Goal: Transaction & Acquisition: Purchase product/service

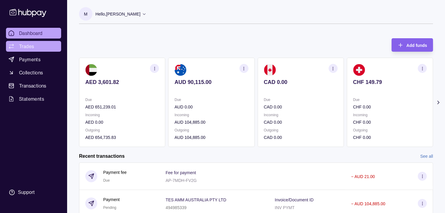
click at [36, 46] on link "Trades" at bounding box center [33, 46] width 55 height 11
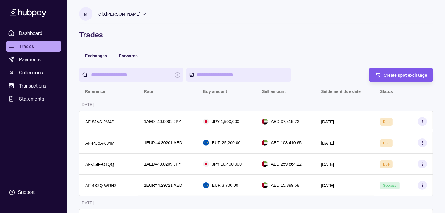
click at [408, 73] on span "Create spot exchange" at bounding box center [406, 75] width 44 height 5
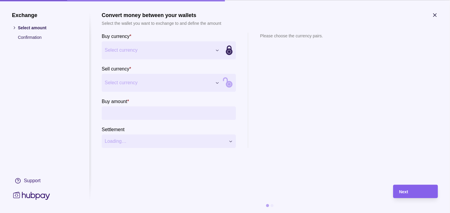
drag, startPoint x: 144, startPoint y: 73, endPoint x: 139, endPoint y: 85, distance: 13.0
click at [144, 73] on section "Sell currency * Select currency *** *** *** *** *** *** *** *** *** ***" at bounding box center [169, 78] width 134 height 27
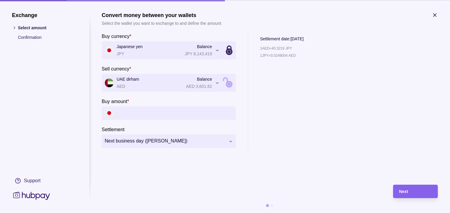
click at [436, 13] on icon "button" at bounding box center [435, 15] width 6 height 6
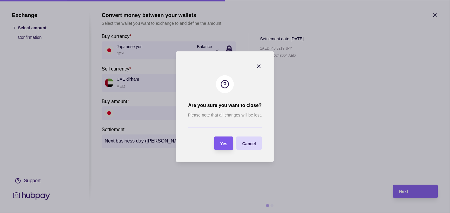
click at [221, 144] on span "Yes" at bounding box center [223, 143] width 7 height 5
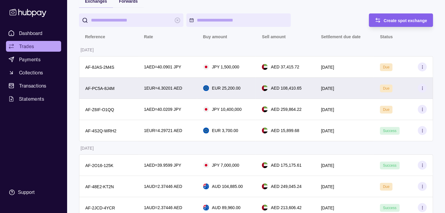
scroll to position [66, 0]
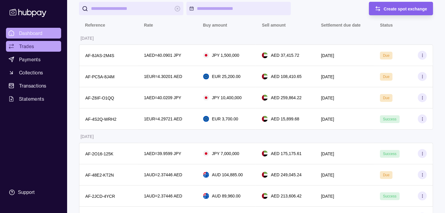
click at [36, 33] on span "Dashboard" at bounding box center [31, 33] width 24 height 7
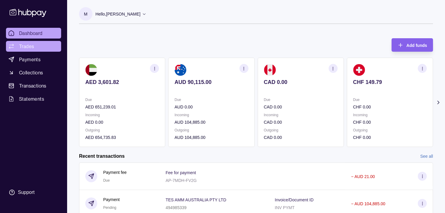
click at [36, 45] on link "Trades" at bounding box center [33, 46] width 55 height 11
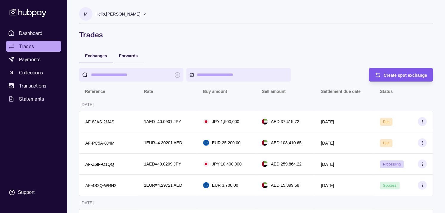
click at [394, 73] on span "Create spot exchange" at bounding box center [406, 75] width 44 height 5
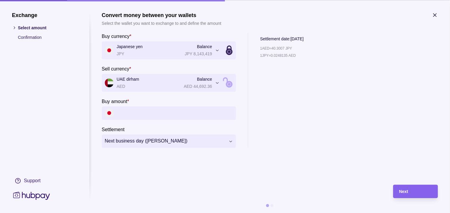
click at [435, 14] on icon "button" at bounding box center [435, 15] width 6 height 6
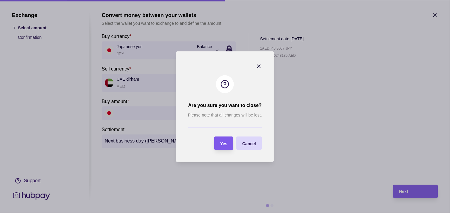
click at [224, 141] on span "Yes" at bounding box center [223, 143] width 7 height 5
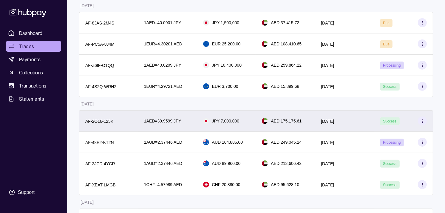
scroll to position [99, 0]
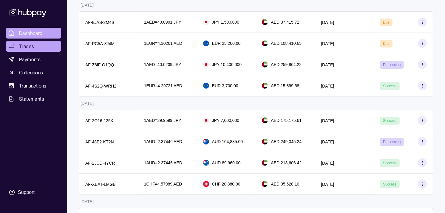
click at [39, 31] on span "Dashboard" at bounding box center [31, 33] width 24 height 7
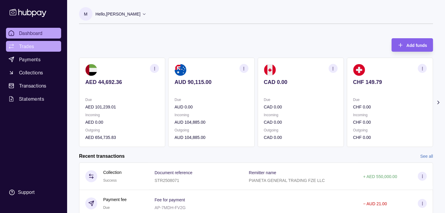
click at [35, 43] on link "Trades" at bounding box center [33, 46] width 55 height 11
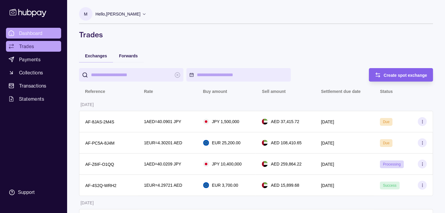
click at [37, 32] on span "Dashboard" at bounding box center [31, 33] width 24 height 7
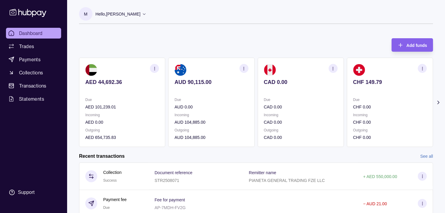
click at [353, 113] on p "Incoming" at bounding box center [390, 115] width 74 height 7
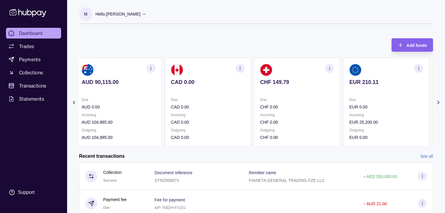
click at [349, 111] on div "Due EUR 0.00 Incoming EUR 25,200.00 Outgoing EUR 0.00" at bounding box center [386, 118] width 74 height 44
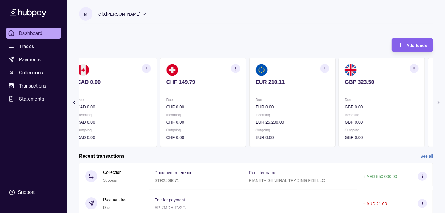
click at [346, 105] on p "GBP 0.00" at bounding box center [382, 106] width 74 height 7
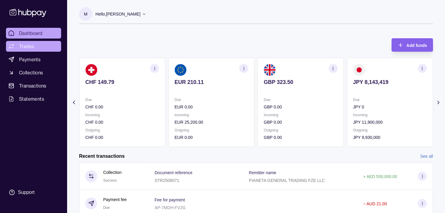
click at [30, 45] on span "Trades" at bounding box center [26, 46] width 15 height 7
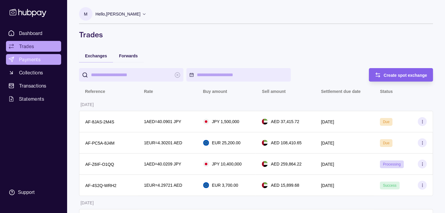
click at [31, 62] on span "Payments" at bounding box center [29, 59] width 21 height 7
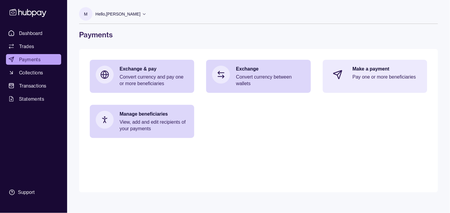
click at [383, 78] on p "Pay one or more beneficiaries" at bounding box center [386, 77] width 69 height 7
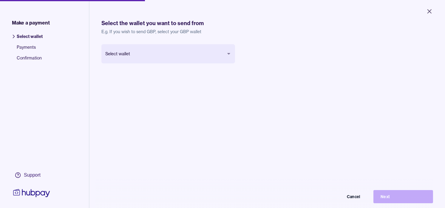
click at [182, 54] on body "Close Make a payment Select wallet Payments Confirmation Support Select the wal…" at bounding box center [222, 104] width 445 height 208
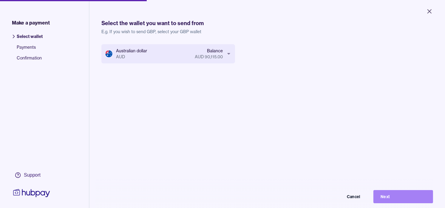
click at [413, 196] on button "Next" at bounding box center [403, 196] width 60 height 13
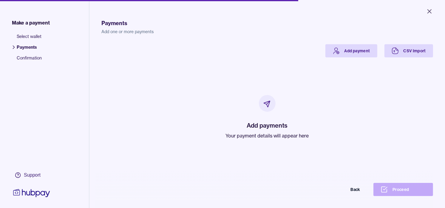
click at [249, 134] on p "Your payment details will appear here" at bounding box center [267, 135] width 83 height 7
drag, startPoint x: 249, startPoint y: 134, endPoint x: 221, endPoint y: 105, distance: 40.3
click at [213, 112] on div "Add payments Your payment details will appear here" at bounding box center [267, 116] width 317 height 119
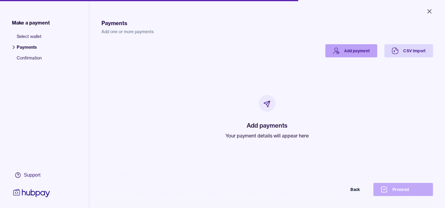
click at [334, 52] on icon at bounding box center [335, 50] width 7 height 7
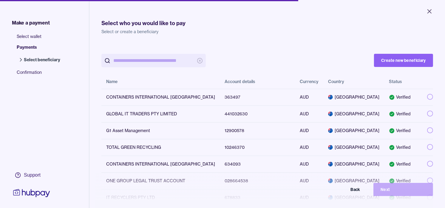
click at [161, 62] on input "search" at bounding box center [153, 60] width 80 height 13
paste input "*********"
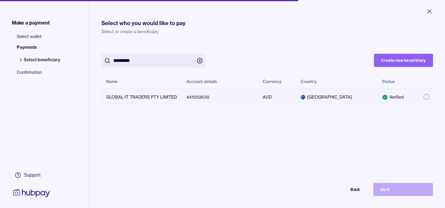
type input "*********"
click at [423, 96] on button "button" at bounding box center [426, 97] width 6 height 6
click at [398, 189] on button "Next" at bounding box center [403, 188] width 60 height 13
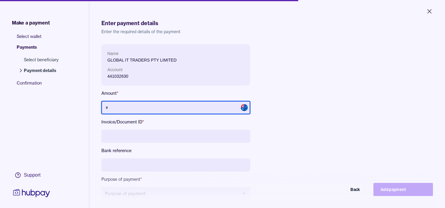
click at [236, 111] on input "text" at bounding box center [175, 107] width 149 height 13
type input "******"
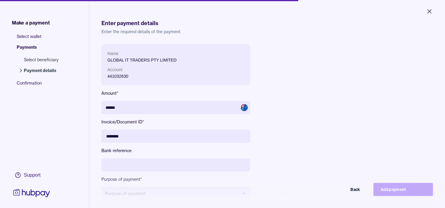
type input "********"
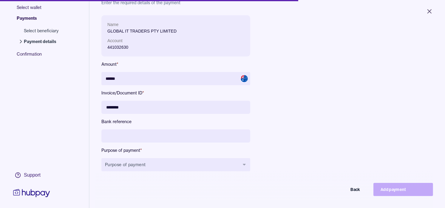
scroll to position [66, 0]
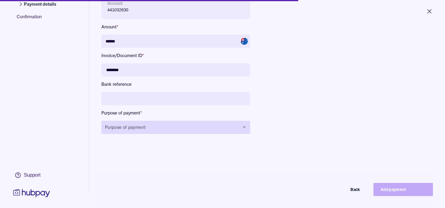
click at [145, 122] on button "Purpose of payment" at bounding box center [175, 126] width 149 height 13
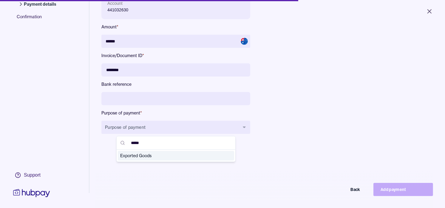
type input "*****"
click at [155, 157] on span "Exported Goods" at bounding box center [172, 155] width 104 height 6
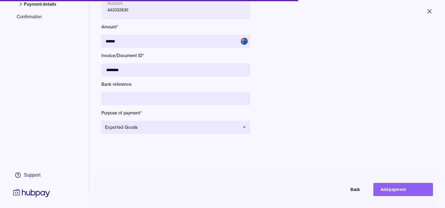
click at [413, 191] on button "Add payment" at bounding box center [403, 188] width 60 height 13
type input "*****"
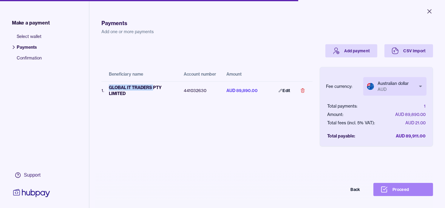
click at [422, 191] on button "Proceed" at bounding box center [403, 188] width 60 height 13
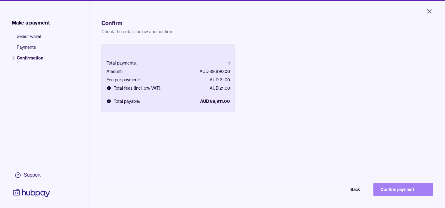
click at [405, 193] on button "Confirm payment" at bounding box center [403, 188] width 60 height 13
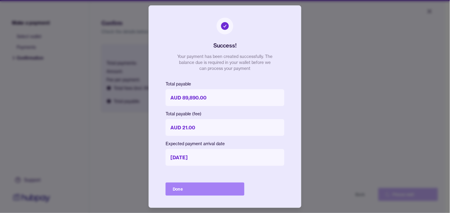
click at [207, 189] on button "Done" at bounding box center [204, 188] width 79 height 13
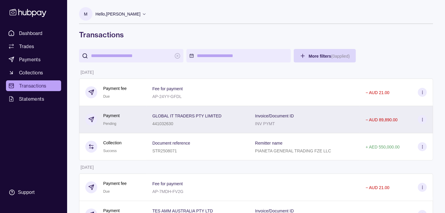
click at [128, 117] on div "Payment Pending" at bounding box center [112, 119] width 55 height 15
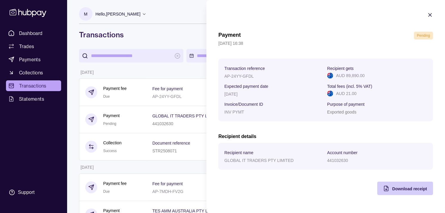
click at [390, 186] on div "Download receipt" at bounding box center [400, 187] width 53 height 13
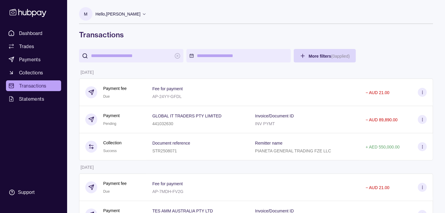
click at [40, 31] on span "Dashboard" at bounding box center [31, 33] width 24 height 7
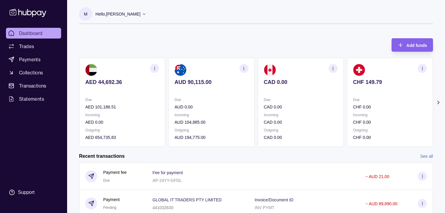
click at [302, 91] on div "AED 44,692.36 Due AED 101,186.51 Incoming AED 0.00 Outgoing AED 654,735.83 AUD …" at bounding box center [256, 102] width 354 height 89
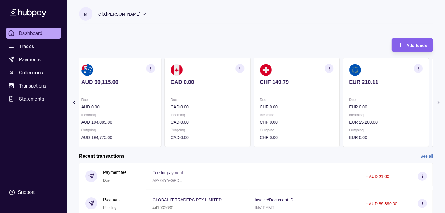
click at [319, 91] on section "CHF 149.79 Due CHF 0.00 Incoming CHF 0.00 Outgoing CHF 0.00" at bounding box center [296, 102] width 86 height 89
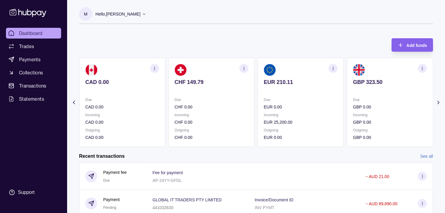
click at [347, 100] on section "GBP 323.50 Due GBP 0.00 Incoming GBP 0.00 Outgoing GBP 0.00" at bounding box center [390, 102] width 86 height 89
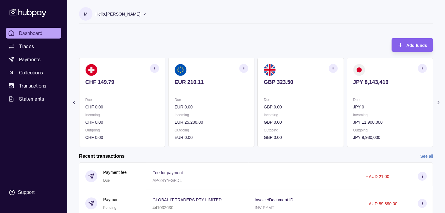
click at [244, 68] on icon "button" at bounding box center [243, 68] width 4 height 4
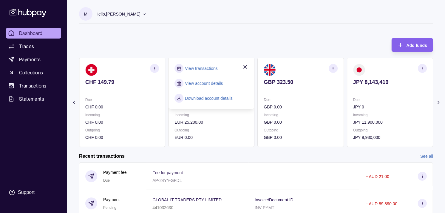
click at [209, 69] on link "View transactions" at bounding box center [201, 68] width 32 height 7
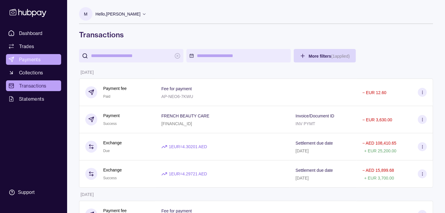
click at [35, 56] on span "Payments" at bounding box center [29, 59] width 21 height 7
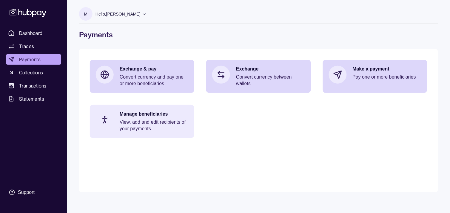
click at [120, 121] on p "View, add and edit recipients of your payments" at bounding box center [154, 125] width 69 height 13
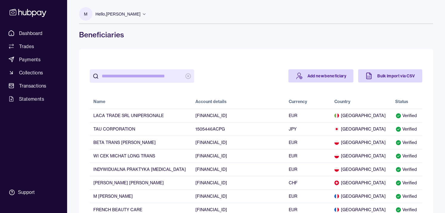
click at [133, 75] on input "search" at bounding box center [142, 75] width 80 height 13
paste input "**********"
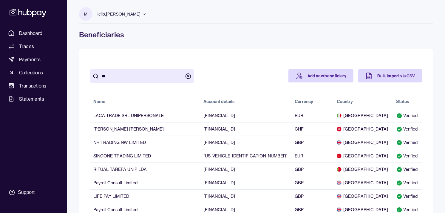
click at [241, 38] on h1 "Beneficiaries" at bounding box center [256, 35] width 354 height 10
click at [126, 73] on input "**" at bounding box center [142, 75] width 80 height 13
paste input "**********"
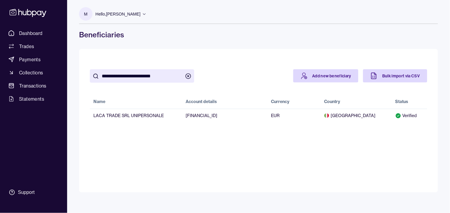
type input "**********"
click at [33, 58] on span "Payments" at bounding box center [29, 59] width 21 height 7
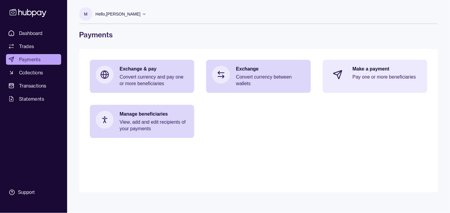
click at [349, 73] on div "Make a payment Pay one or more beneficiaries" at bounding box center [375, 75] width 104 height 30
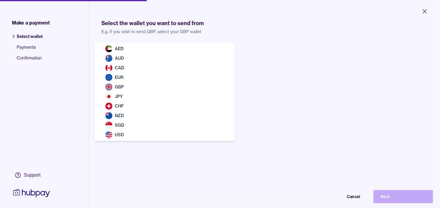
click at [160, 57] on body "Close Make a payment Select wallet Payments Confirmation Support Select the wal…" at bounding box center [220, 104] width 440 height 208
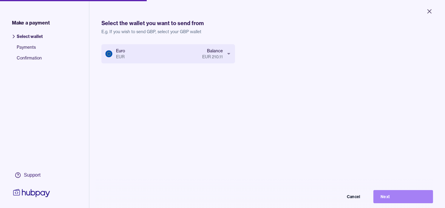
click at [405, 199] on button "Next" at bounding box center [403, 196] width 60 height 13
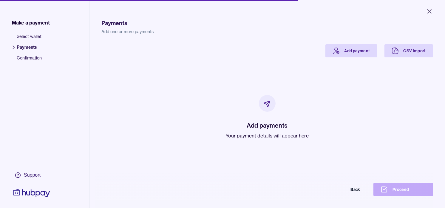
click at [252, 136] on p "Your payment details will appear here" at bounding box center [267, 135] width 83 height 7
drag, startPoint x: 252, startPoint y: 136, endPoint x: 238, endPoint y: 83, distance: 54.6
click at [237, 86] on div "Add payments Your payment details will appear here" at bounding box center [267, 116] width 317 height 119
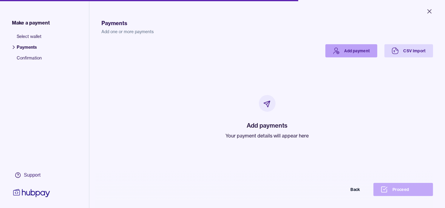
click at [348, 44] on link "Add payment" at bounding box center [351, 50] width 52 height 13
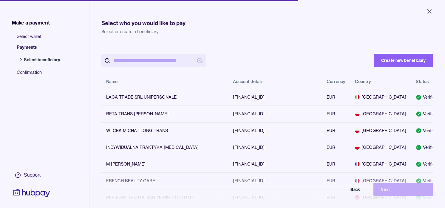
click at [154, 62] on input "search" at bounding box center [153, 60] width 80 height 13
paste input "**********"
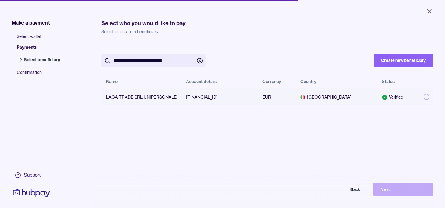
type input "**********"
click at [423, 97] on button "button" at bounding box center [426, 97] width 6 height 6
click at [408, 194] on button "Next" at bounding box center [403, 188] width 60 height 13
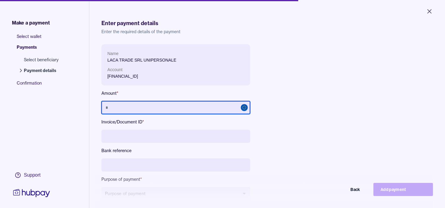
click at [179, 103] on input "text" at bounding box center [175, 107] width 149 height 13
paste input "******"
type input "******"
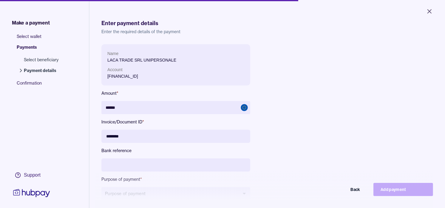
type input "********"
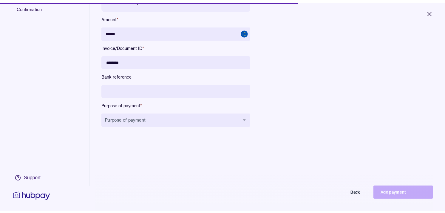
scroll to position [80, 0]
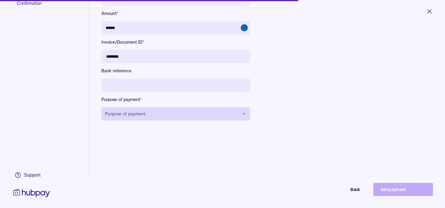
click at [204, 114] on button "Purpose of payment" at bounding box center [175, 113] width 149 height 13
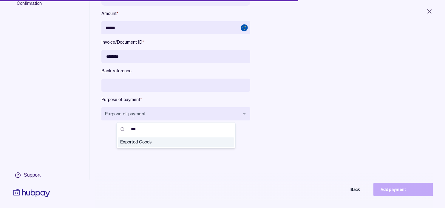
type input "***"
click at [147, 143] on span "Exported Goods" at bounding box center [172, 142] width 104 height 6
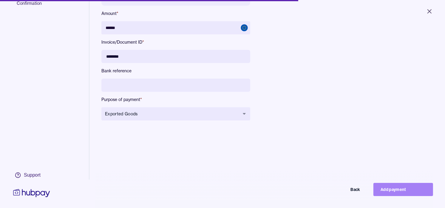
click at [411, 195] on button "Add payment" at bounding box center [403, 188] width 60 height 13
type input "*****"
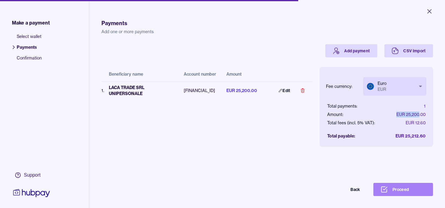
click at [407, 196] on button "Proceed" at bounding box center [403, 188] width 60 height 13
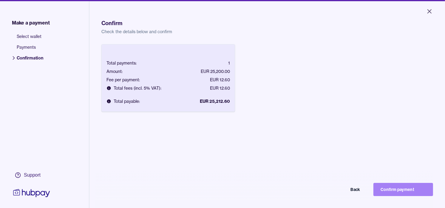
click at [413, 188] on button "Confirm payment" at bounding box center [403, 188] width 60 height 13
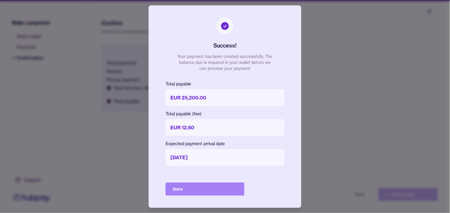
click at [200, 191] on button "Done" at bounding box center [204, 188] width 79 height 13
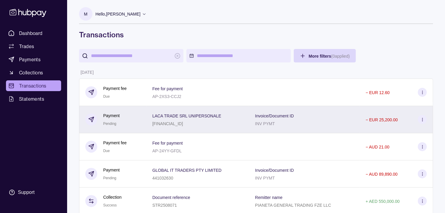
click at [137, 119] on div "Payment Pending" at bounding box center [112, 119] width 55 height 15
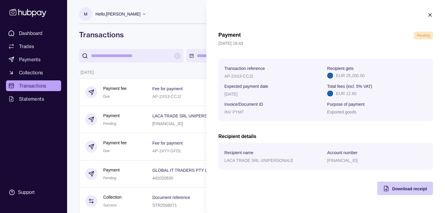
click at [398, 186] on span "Download receipt" at bounding box center [409, 188] width 35 height 5
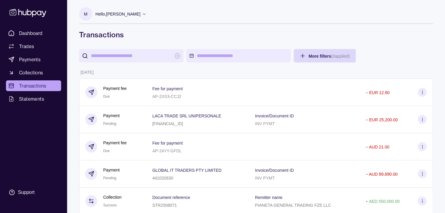
click at [33, 30] on span "Dashboard" at bounding box center [31, 33] width 24 height 7
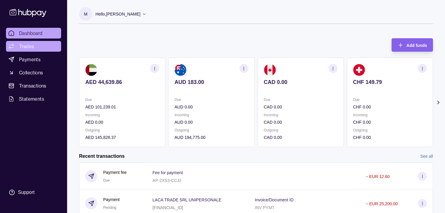
click at [37, 48] on link "Trades" at bounding box center [33, 46] width 55 height 11
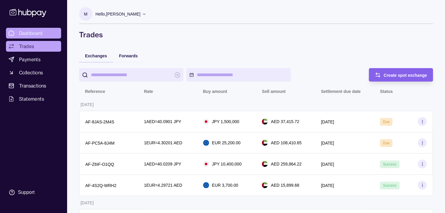
click at [35, 32] on span "Dashboard" at bounding box center [31, 33] width 24 height 7
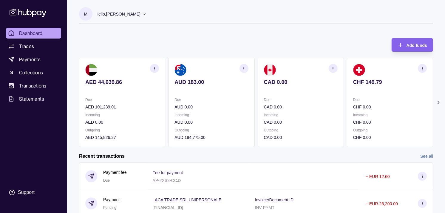
click at [366, 96] on section "CHF 149.79 Due CHF 0.00 Incoming CHF 0.00 Outgoing CHF 0.00" at bounding box center [390, 102] width 86 height 89
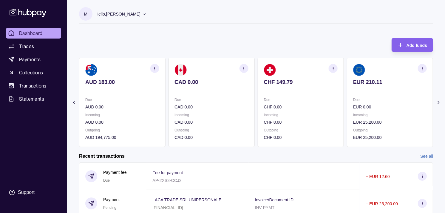
click at [367, 94] on section "EUR 210.11 Due EUR 0.00 Incoming EUR 25,200.00 Outgoing EUR 25,200.00" at bounding box center [390, 102] width 86 height 89
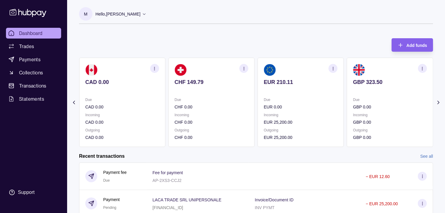
click at [318, 95] on section "EUR 210.11 Due EUR 0.00 Incoming EUR 25,200.00 Outgoing EUR 25,200.00" at bounding box center [301, 102] width 86 height 89
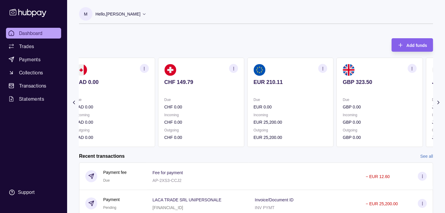
click at [298, 93] on section "EUR 210.11 Due EUR 0.00 Incoming EUR 25,200.00 Outgoing EUR 25,200.00" at bounding box center [290, 102] width 86 height 89
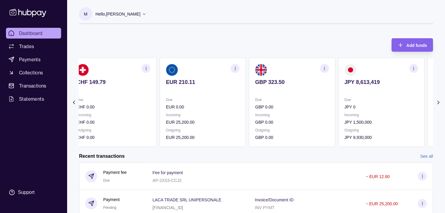
click at [292, 90] on p at bounding box center [292, 90] width 74 height 7
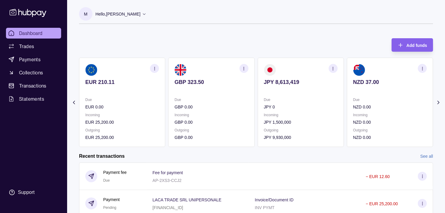
click at [331, 69] on icon "button" at bounding box center [333, 68] width 4 height 4
click at [296, 69] on link "View transactions" at bounding box center [290, 68] width 32 height 7
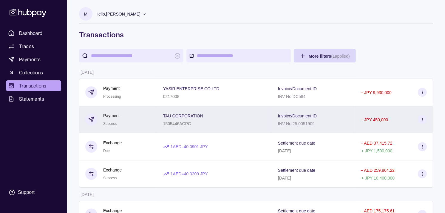
click at [217, 114] on div "TAU CORPORATION 1505446ACPG" at bounding box center [214, 119] width 103 height 15
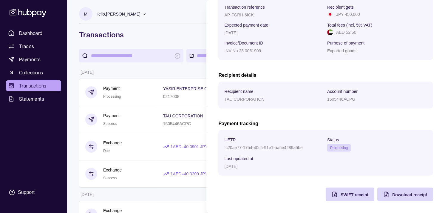
scroll to position [100, 0]
click at [348, 195] on span "SWIFT receipt" at bounding box center [354, 194] width 28 height 5
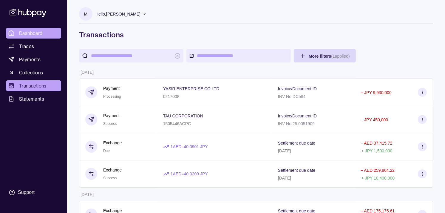
click at [48, 31] on link "Dashboard" at bounding box center [33, 33] width 55 height 11
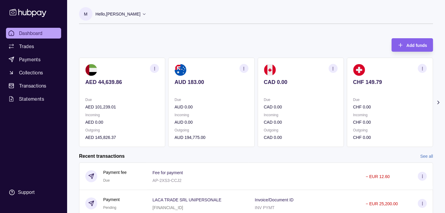
click at [38, 31] on span "Dashboard" at bounding box center [31, 33] width 24 height 7
click at [34, 48] on link "Trades" at bounding box center [33, 46] width 55 height 11
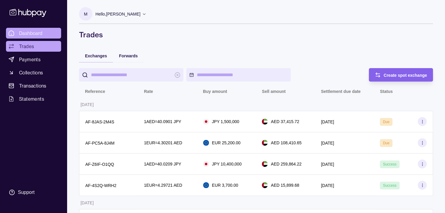
click at [25, 33] on span "Dashboard" at bounding box center [31, 33] width 24 height 7
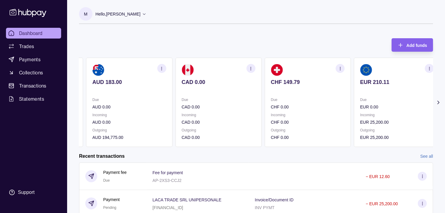
click at [303, 96] on p "Due" at bounding box center [308, 99] width 74 height 7
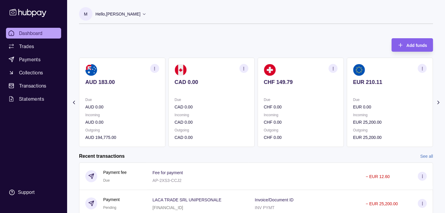
click at [370, 97] on p "Due" at bounding box center [390, 99] width 74 height 7
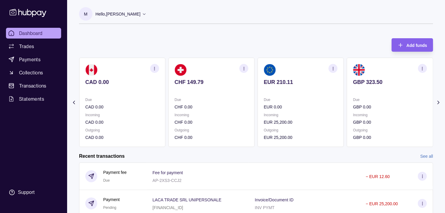
click at [362, 94] on section "GBP 323.50 Due GBP 0.00 Incoming GBP 0.00 Outgoing GBP 0.00" at bounding box center [390, 102] width 86 height 89
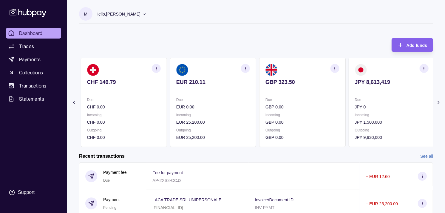
click at [303, 96] on p "Due" at bounding box center [302, 99] width 74 height 7
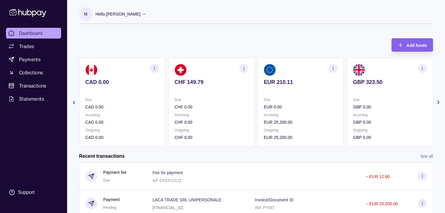
click at [293, 92] on section "EUR 210.11 Due EUR 0.00 Incoming EUR 25,200.00 Outgoing EUR 25,200.00" at bounding box center [301, 102] width 86 height 89
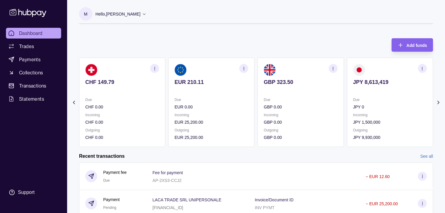
click at [298, 91] on p at bounding box center [301, 90] width 74 height 7
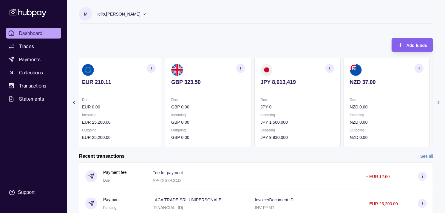
click at [380, 105] on p "NZD 0.00" at bounding box center [387, 106] width 74 height 7
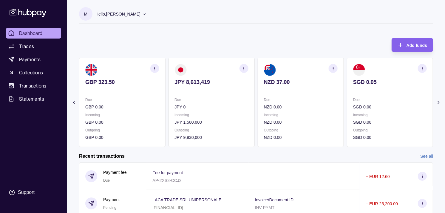
click at [367, 103] on p "SGD 0.00" at bounding box center [390, 106] width 74 height 7
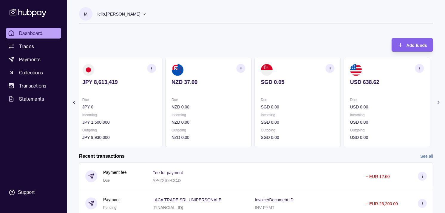
click at [350, 105] on p "USD 0.00" at bounding box center [387, 106] width 74 height 7
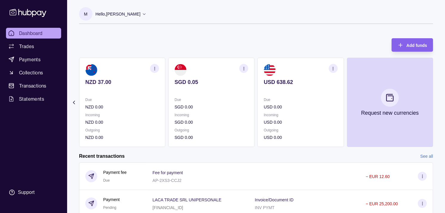
click at [315, 100] on div "Due USD 0.00" at bounding box center [301, 103] width 74 height 14
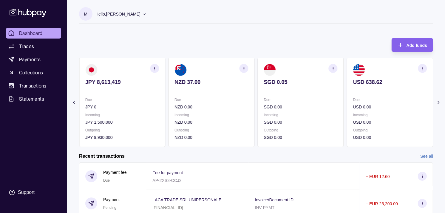
click at [304, 102] on div "Due SGD 0.00" at bounding box center [301, 103] width 74 height 14
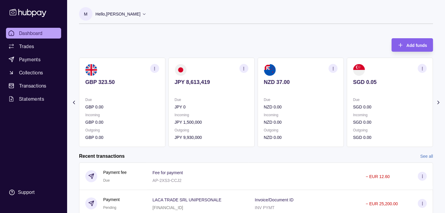
click at [239, 105] on p "JPY 0" at bounding box center [211, 106] width 74 height 7
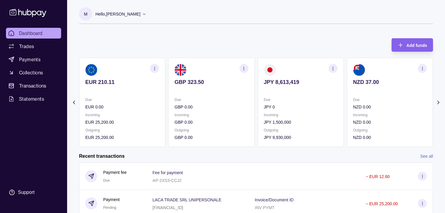
click at [230, 102] on div "Due GBP 0.00" at bounding box center [211, 103] width 74 height 14
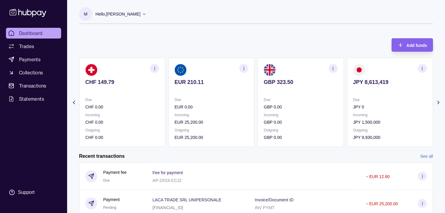
click at [219, 99] on p "Due" at bounding box center [211, 99] width 74 height 7
click at [231, 96] on section "EUR 210.11 Due EUR 0.00 Incoming EUR 25,200.00 Outgoing EUR 25,200.00" at bounding box center [211, 102] width 86 height 89
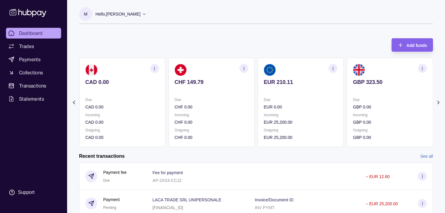
click at [224, 99] on p "Due" at bounding box center [211, 99] width 74 height 7
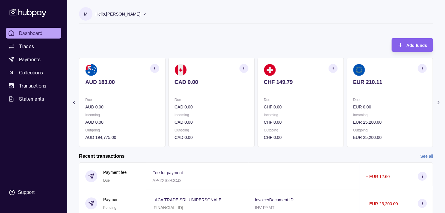
click at [162, 96] on section "AUD 183.00 Due AUD 0.00 Incoming AUD 0.00 Outgoing AUD 194,775.00" at bounding box center [122, 102] width 86 height 89
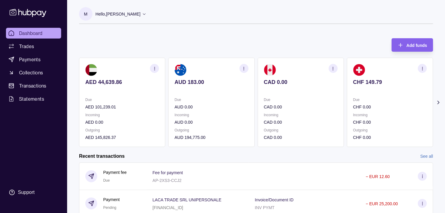
click at [244, 68] on icon "button" at bounding box center [243, 68] width 4 height 4
click at [204, 68] on link "View transactions" at bounding box center [201, 68] width 32 height 7
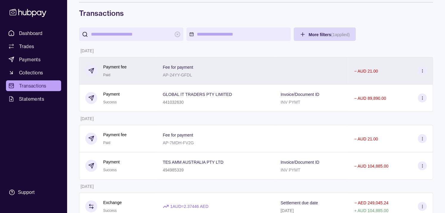
scroll to position [33, 0]
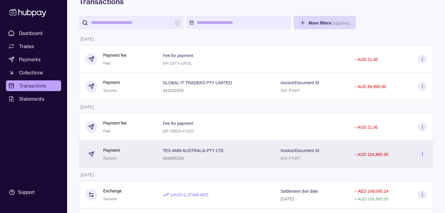
click at [133, 147] on div "Payment Success" at bounding box center [118, 154] width 66 height 15
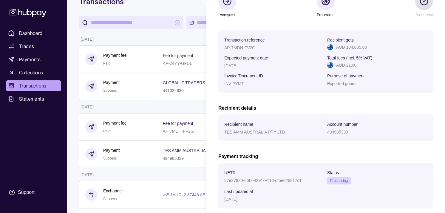
scroll to position [100, 0]
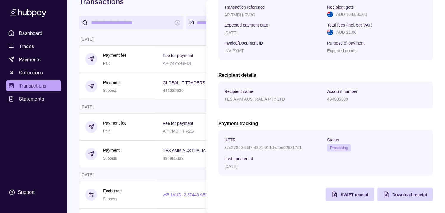
click at [226, 145] on p "87e27820-66f7-4291-911d-dfbe026817c1" at bounding box center [262, 147] width 77 height 5
drag, startPoint x: 226, startPoint y: 145, endPoint x: 292, endPoint y: 144, distance: 66.5
click at [292, 144] on div "87e27820-66f7-4291-911d-dfbe026817c1" at bounding box center [274, 146] width 100 height 7
copy p "87e27820-66f7-4291-911d-dfbe026817c1"
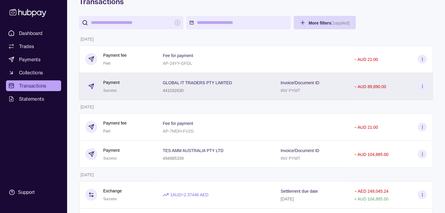
click at [131, 89] on div "Payment Success" at bounding box center [118, 86] width 66 height 15
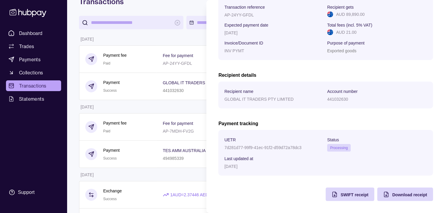
click at [230, 147] on p "7d281d77-99f9-41ec-91f2-d59d72a78dc3" at bounding box center [262, 147] width 77 height 5
drag, startPoint x: 230, startPoint y: 147, endPoint x: 293, endPoint y: 143, distance: 62.7
click at [293, 143] on div "UETR 7d281d77-99f9-41ec-91f2-d59d72a78dc3" at bounding box center [274, 144] width 100 height 16
click at [231, 145] on p "7d281d77-99f9-41ec-91f2-d59d72a78dc3" at bounding box center [262, 147] width 77 height 5
drag, startPoint x: 231, startPoint y: 145, endPoint x: 285, endPoint y: 145, distance: 54.3
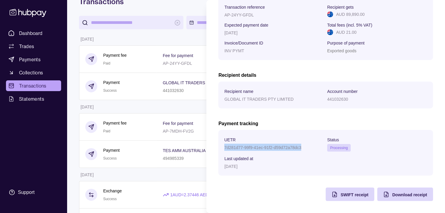
click at [285, 145] on p "7d281d77-99f9-41ec-91f2-d59d72a78dc3" at bounding box center [262, 147] width 77 height 5
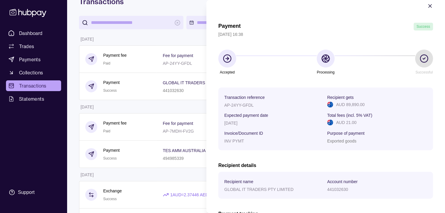
scroll to position [0, 0]
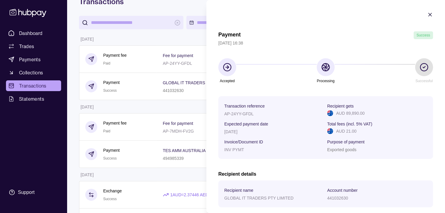
drag, startPoint x: 424, startPoint y: 14, endPoint x: 414, endPoint y: 16, distance: 10.0
click at [428, 14] on icon "button" at bounding box center [429, 14] width 3 height 3
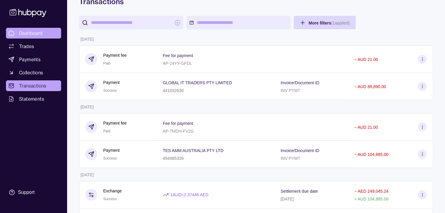
click at [36, 35] on span "Dashboard" at bounding box center [31, 33] width 24 height 7
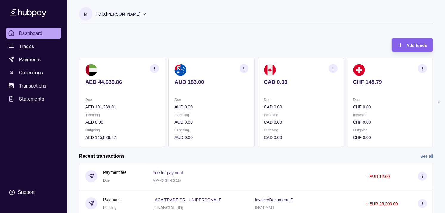
click at [355, 103] on div "Due CHF 0.00" at bounding box center [390, 103] width 74 height 14
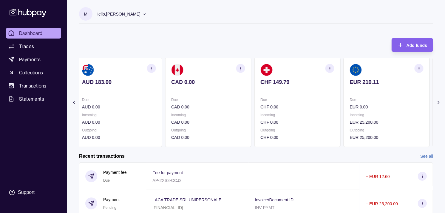
click at [356, 102] on div "Due EUR 0.00" at bounding box center [387, 103] width 74 height 14
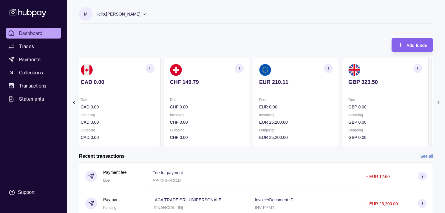
click at [353, 101] on p "Due" at bounding box center [385, 99] width 74 height 7
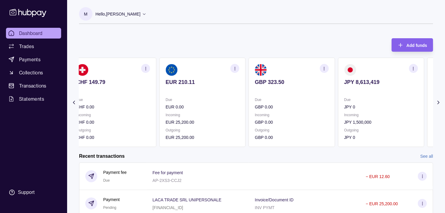
click at [289, 104] on div "Due GBP 0.00" at bounding box center [292, 103] width 74 height 14
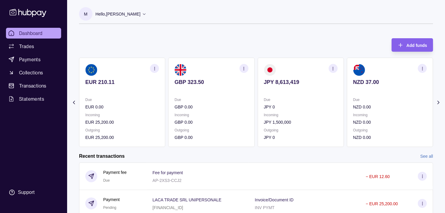
click at [332, 66] on icon "button" at bounding box center [333, 68] width 4 height 4
click at [306, 67] on link "View transactions" at bounding box center [290, 68] width 32 height 7
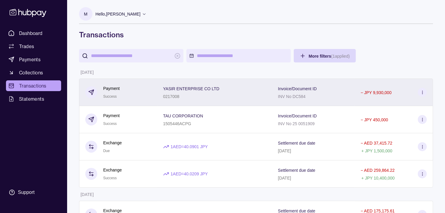
click at [124, 92] on div "Payment Success" at bounding box center [118, 92] width 66 height 15
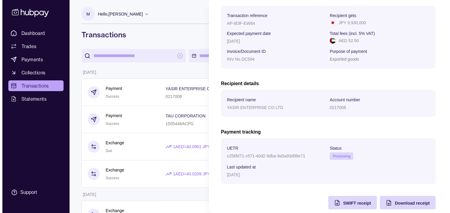
scroll to position [100, 0]
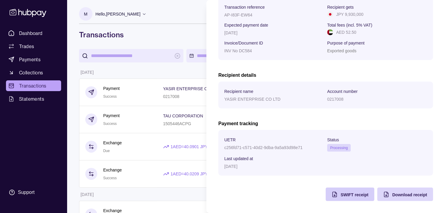
click at [335, 193] on div "SWIFT receipt" at bounding box center [346, 193] width 46 height 13
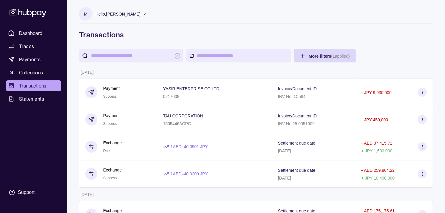
click at [38, 32] on span "Dashboard" at bounding box center [31, 33] width 24 height 7
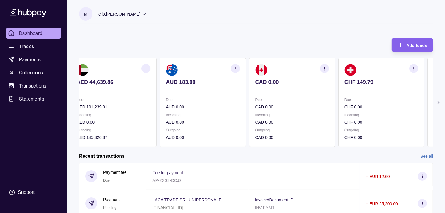
click at [301, 117] on p "Incoming" at bounding box center [292, 115] width 74 height 7
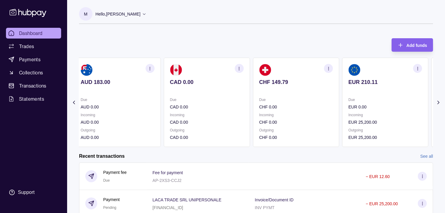
click at [321, 112] on p "Incoming" at bounding box center [296, 115] width 74 height 7
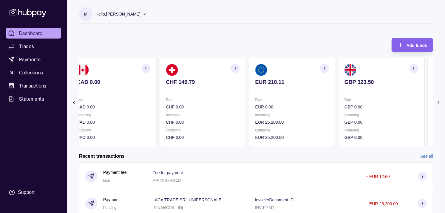
click at [320, 109] on p "EUR 0.00" at bounding box center [292, 106] width 74 height 7
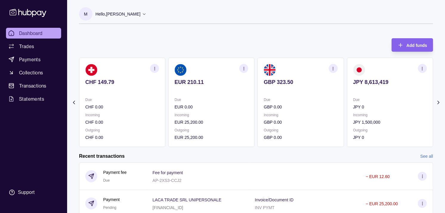
click at [317, 108] on p "GBP 0.00" at bounding box center [301, 106] width 74 height 7
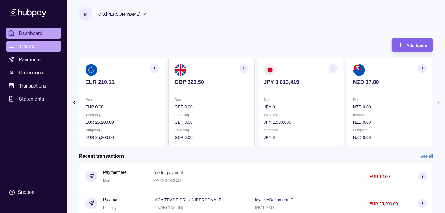
click at [33, 45] on span "Trades" at bounding box center [26, 46] width 15 height 7
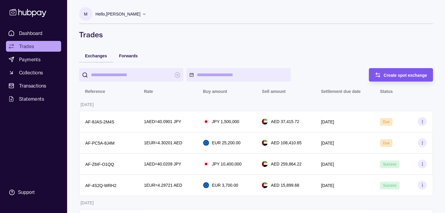
click at [416, 73] on span "Create spot exchange" at bounding box center [406, 75] width 44 height 5
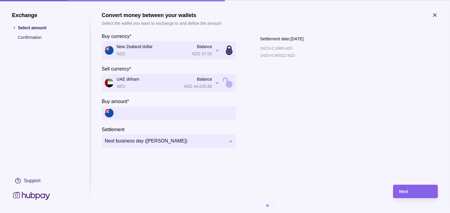
click at [436, 14] on icon "button" at bounding box center [434, 14] width 3 height 3
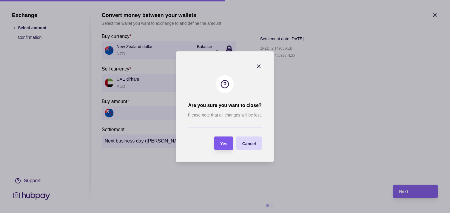
click at [226, 141] on span "Yes" at bounding box center [223, 143] width 7 height 5
